Goal: Task Accomplishment & Management: Use online tool/utility

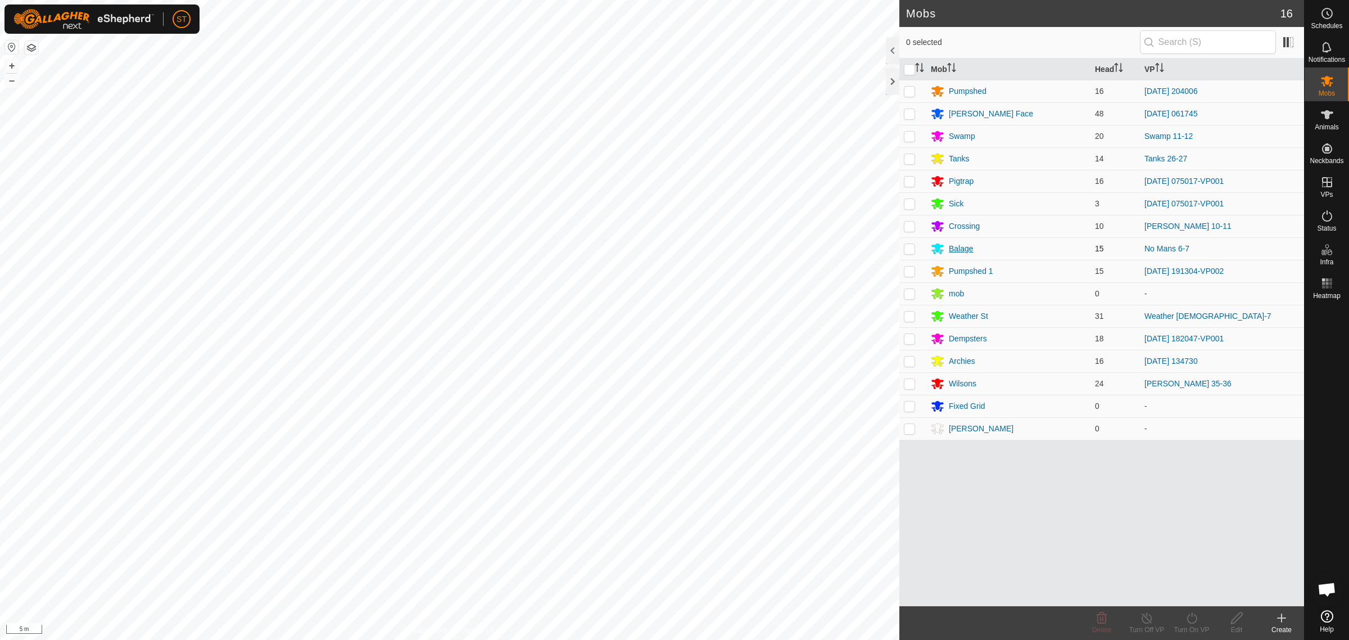
click at [957, 249] on div "Balage" at bounding box center [961, 249] width 25 height 12
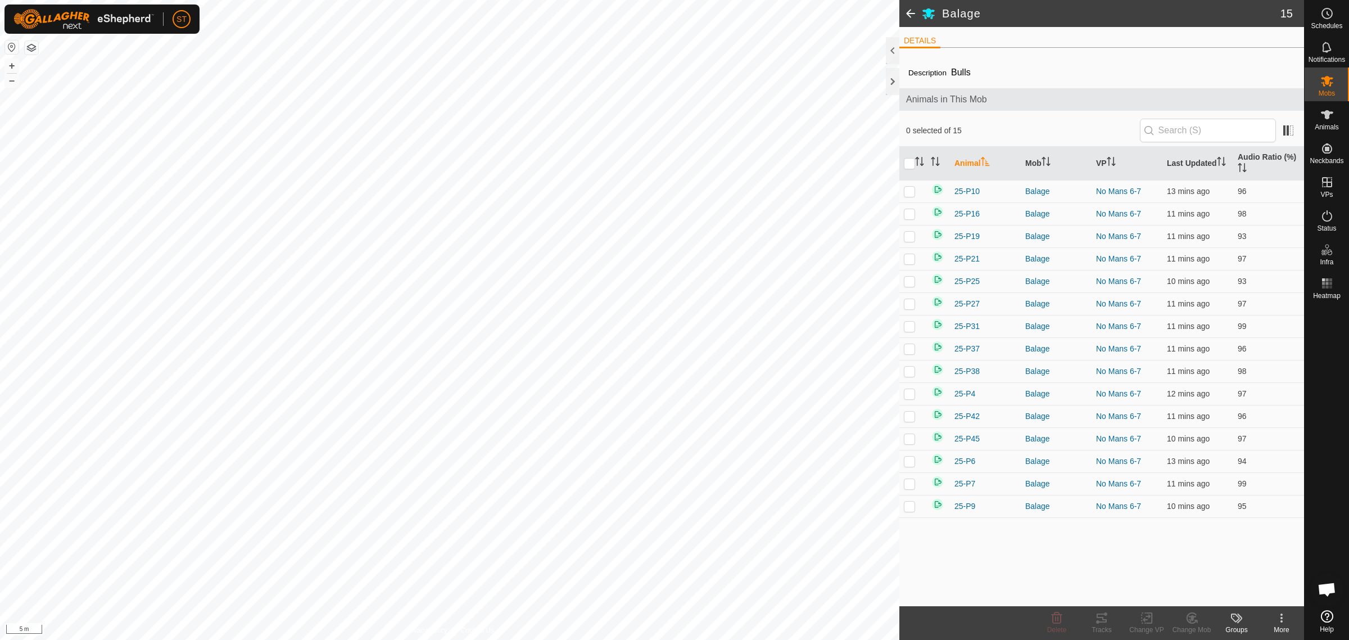
click at [909, 170] on th at bounding box center [913, 164] width 27 height 34
click at [909, 165] on input "checkbox" at bounding box center [909, 163] width 11 height 11
checkbox input "true"
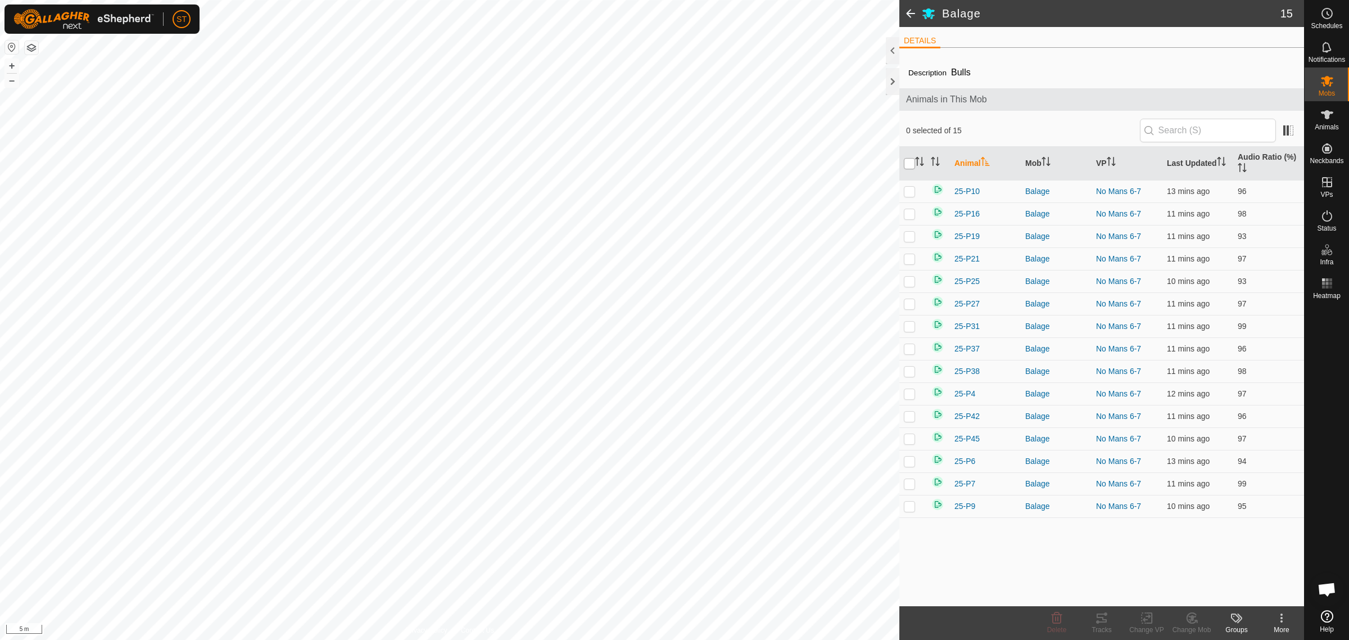
checkbox input "true"
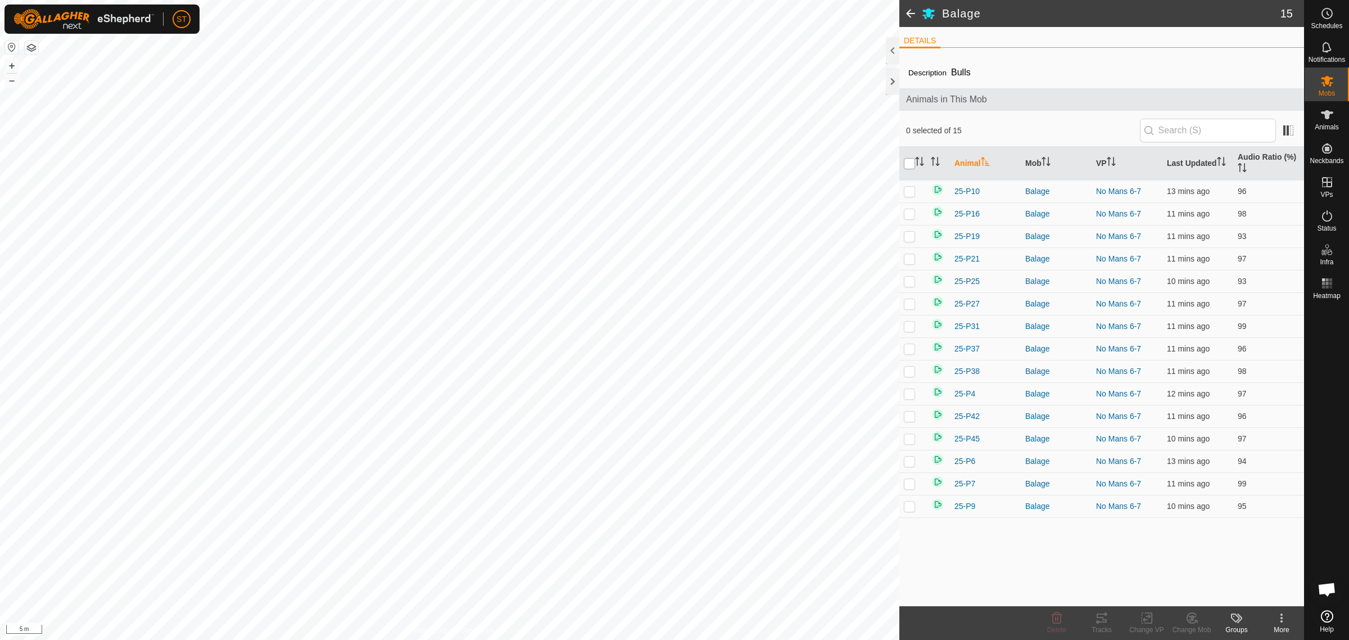
checkbox input "true"
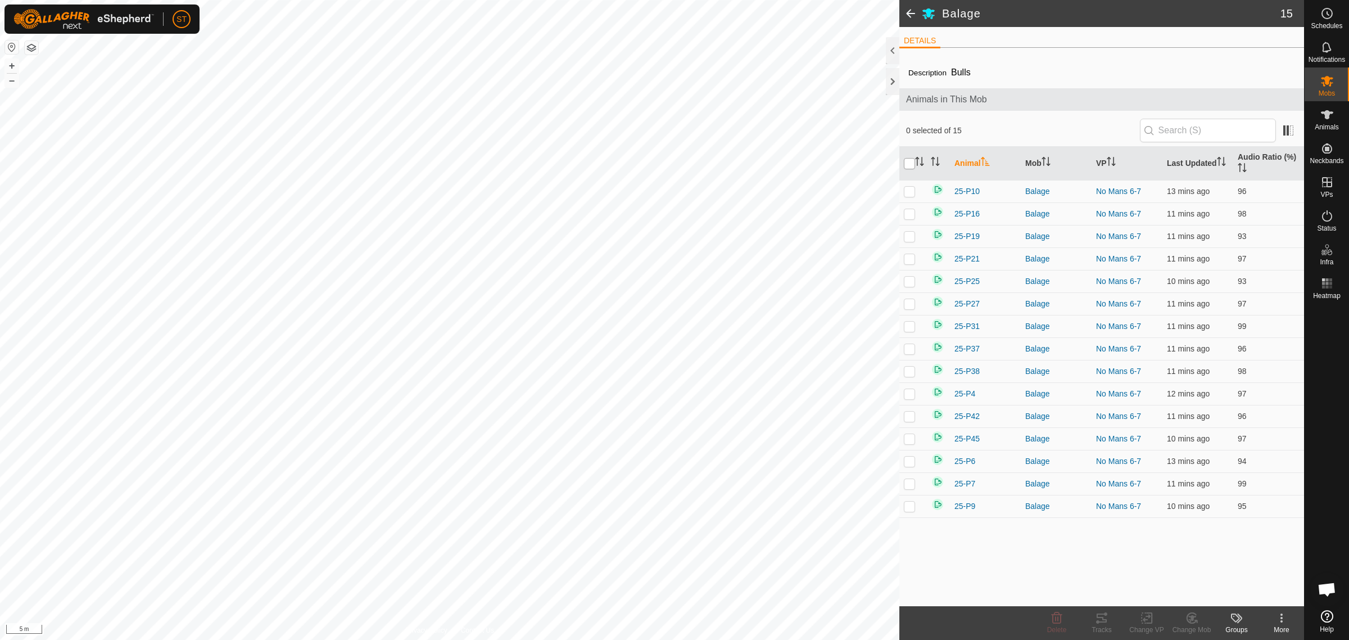
checkbox input "true"
click at [1148, 622] on icon at bounding box center [1147, 617] width 14 height 13
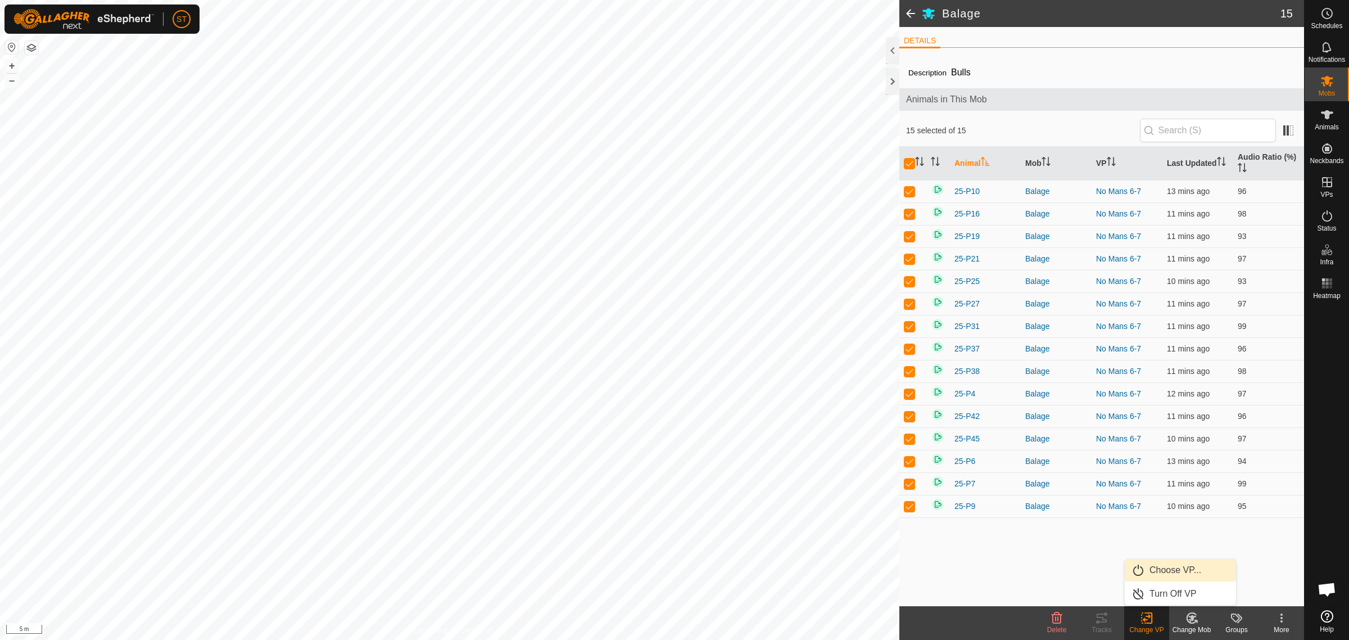
click at [1176, 571] on link "Choose VP..." at bounding box center [1180, 570] width 111 height 22
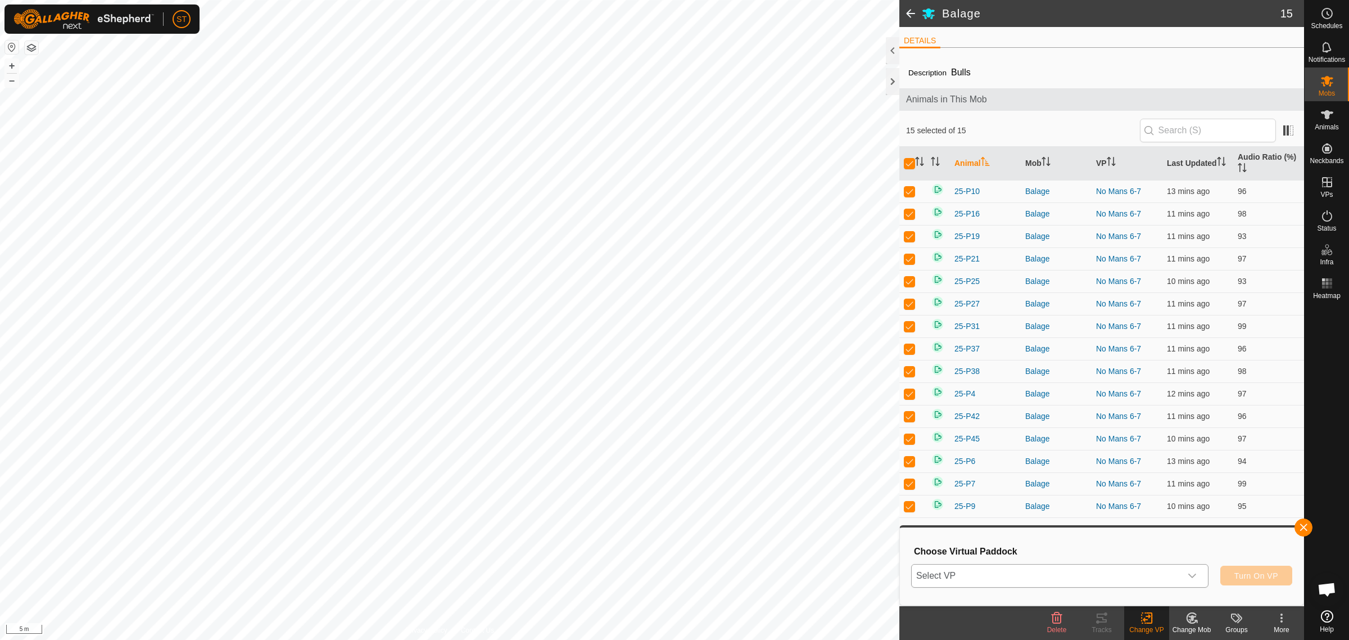
click at [1194, 576] on icon "dropdown trigger" at bounding box center [1192, 575] width 9 height 9
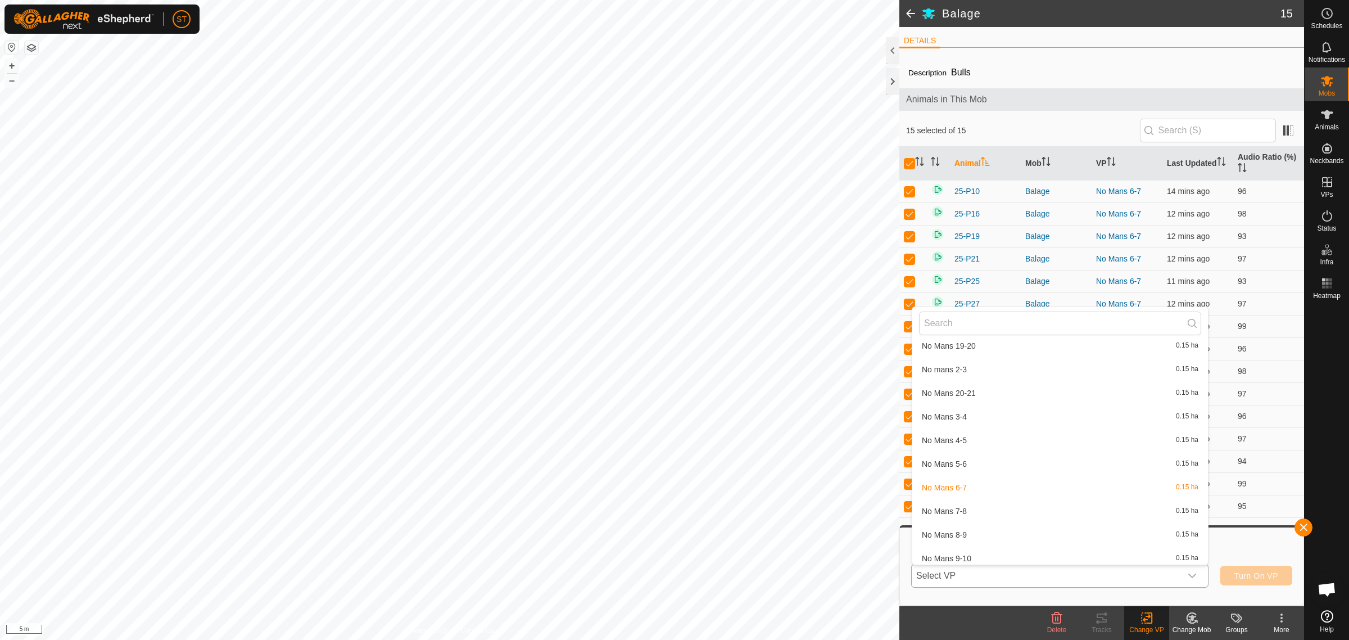
scroll to position [11667, 0]
click at [974, 433] on li "No Mans 7-8 0.15 ha" at bounding box center [1061, 439] width 296 height 22
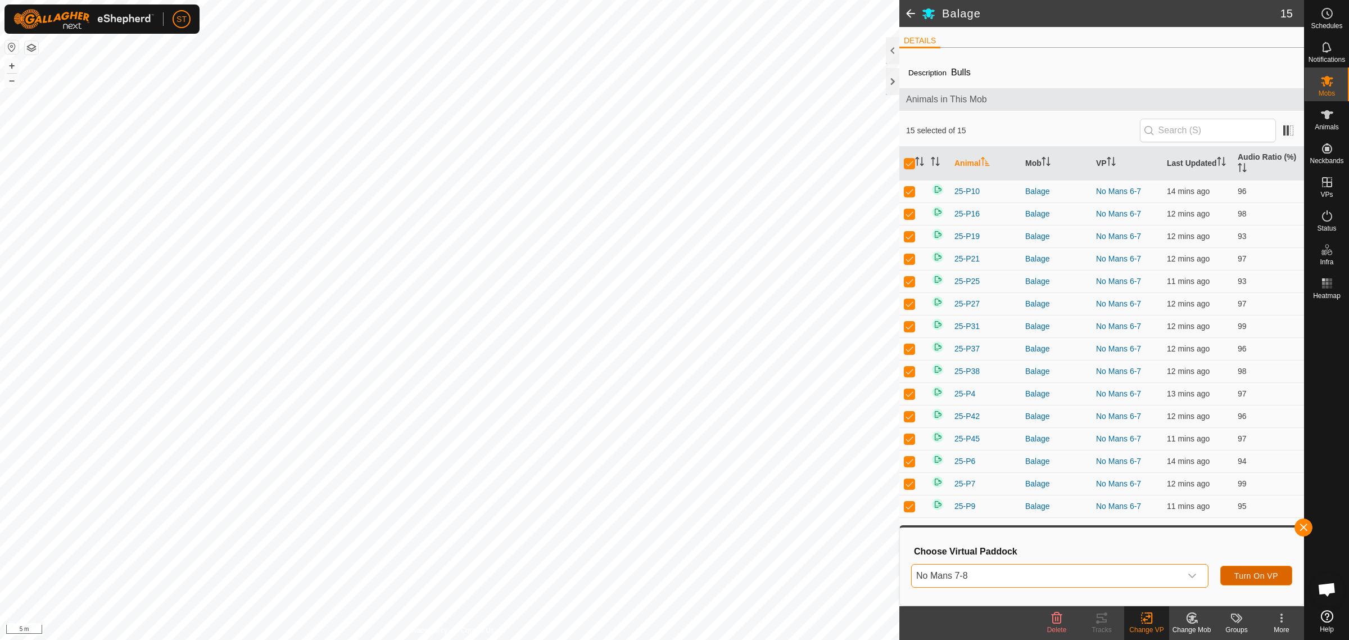
click at [1235, 574] on span "Turn On VP" at bounding box center [1257, 575] width 44 height 9
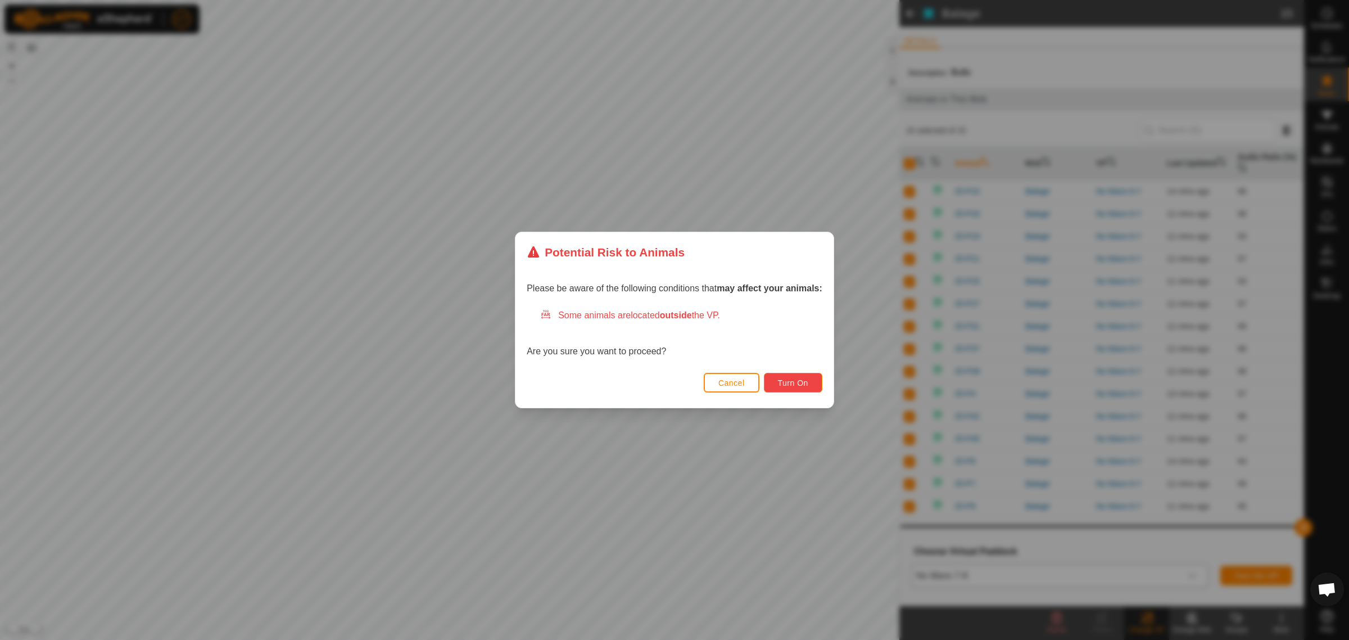
click at [788, 388] on button "Turn On" at bounding box center [793, 383] width 58 height 20
